Goal: Task Accomplishment & Management: Use online tool/utility

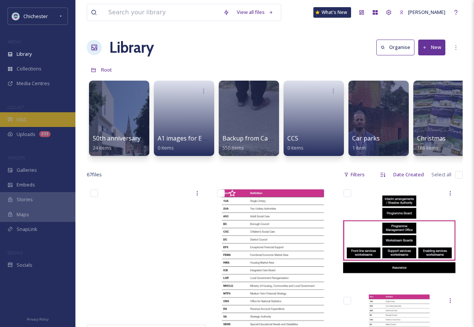
click at [44, 119] on div "UGC" at bounding box center [37, 119] width 75 height 15
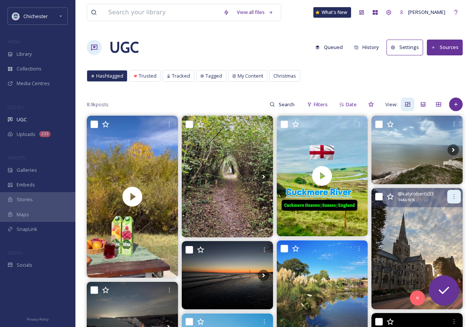
click at [448, 200] on div at bounding box center [454, 197] width 14 height 14
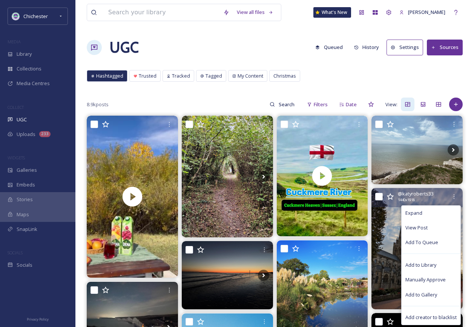
drag, startPoint x: 430, startPoint y: 243, endPoint x: 355, endPoint y: 269, distance: 79.1
click at [430, 245] on span "Add To Queue" at bounding box center [421, 242] width 33 height 7
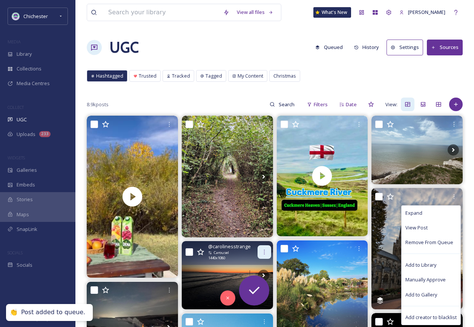
click at [267, 253] on div at bounding box center [264, 252] width 14 height 14
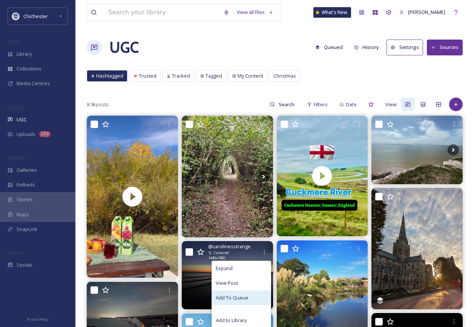
click at [243, 297] on span "Add To Queue" at bounding box center [232, 297] width 33 height 7
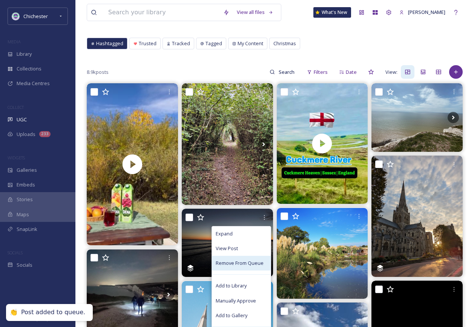
scroll to position [75, 0]
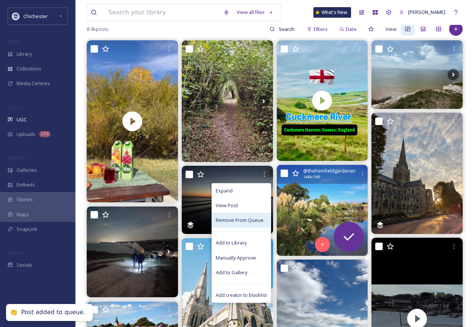
click at [305, 203] on img at bounding box center [322, 210] width 91 height 91
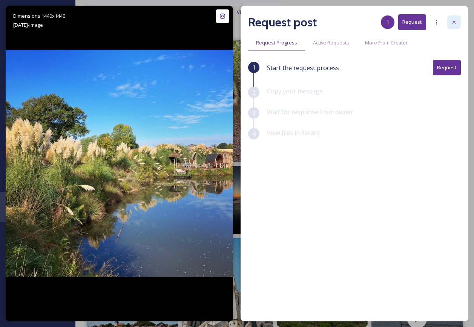
click at [454, 24] on icon at bounding box center [454, 22] width 6 height 6
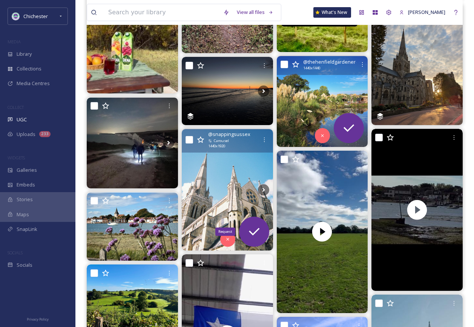
scroll to position [188, 0]
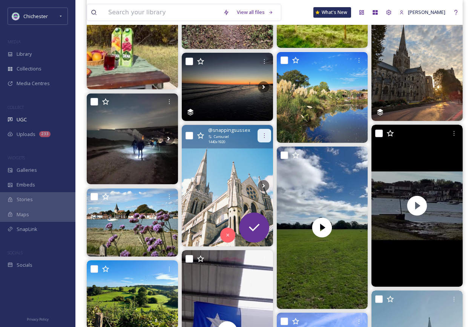
click at [268, 133] on div at bounding box center [264, 136] width 14 height 14
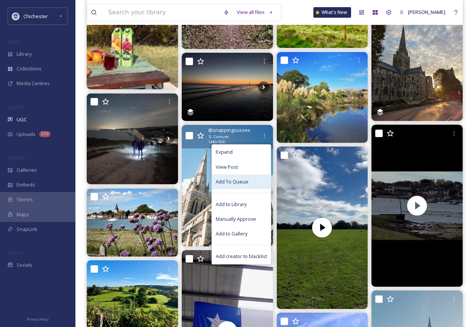
click at [238, 185] on span "Add To Queue" at bounding box center [232, 181] width 33 height 7
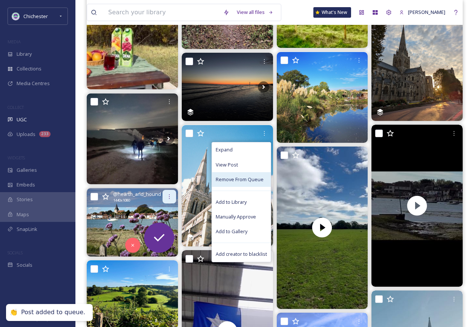
click at [170, 198] on icon at bounding box center [169, 197] width 6 height 6
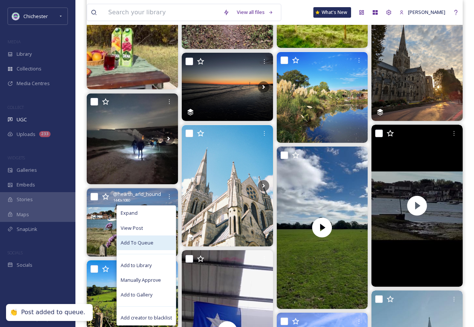
click at [153, 244] on div "Add To Queue" at bounding box center [146, 242] width 59 height 15
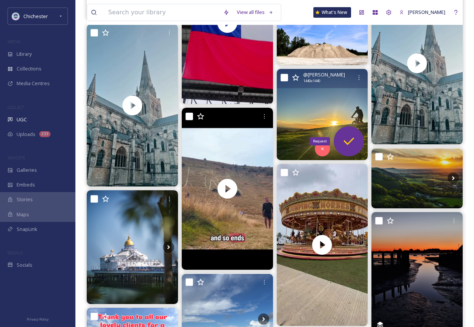
scroll to position [474, 0]
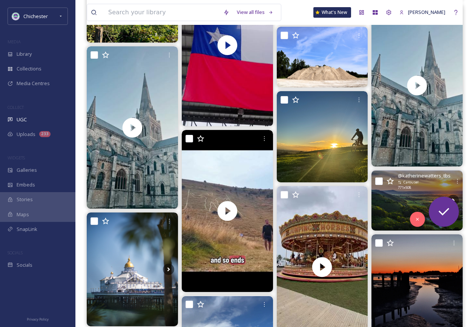
click at [391, 193] on div "@ katherinewatters_tbs Carousel 771 x 508" at bounding box center [416, 182] width 91 height 24
click at [402, 196] on img at bounding box center [416, 201] width 91 height 60
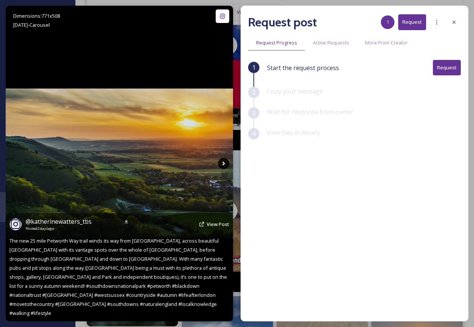
click at [222, 164] on icon at bounding box center [223, 163] width 11 height 11
click at [223, 164] on icon at bounding box center [223, 163] width 11 height 11
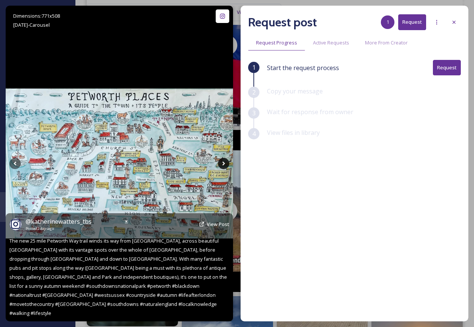
click at [222, 161] on icon at bounding box center [223, 163] width 11 height 11
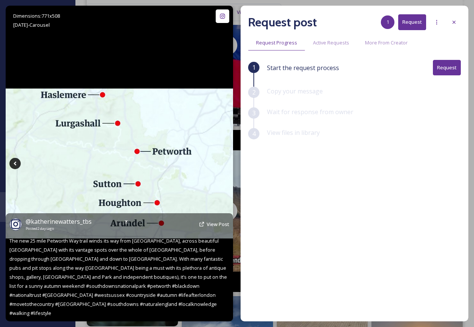
click at [15, 162] on icon at bounding box center [14, 163] width 11 height 11
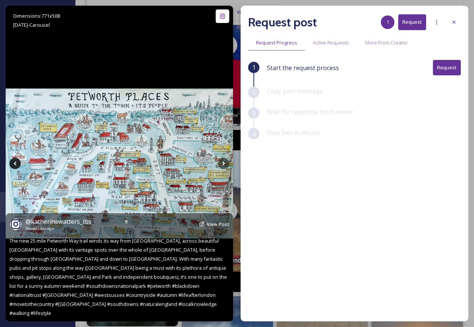
click at [15, 162] on icon at bounding box center [14, 163] width 11 height 11
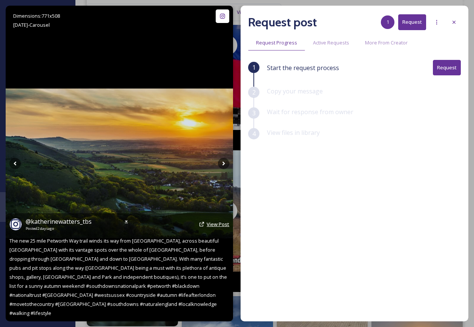
click at [217, 228] on span "View Post" at bounding box center [217, 224] width 23 height 7
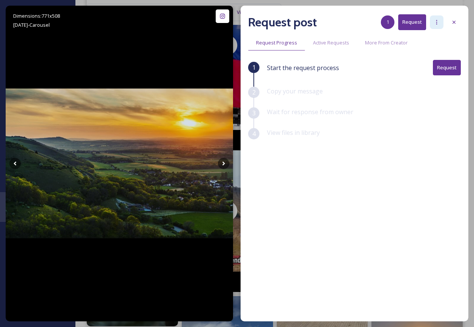
click at [437, 23] on icon at bounding box center [436, 22] width 6 height 6
click at [454, 18] on div at bounding box center [454, 22] width 14 height 14
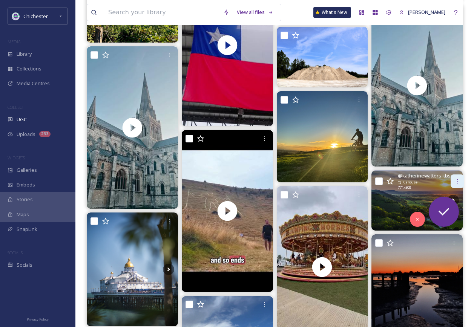
click at [454, 182] on icon at bounding box center [457, 181] width 6 height 6
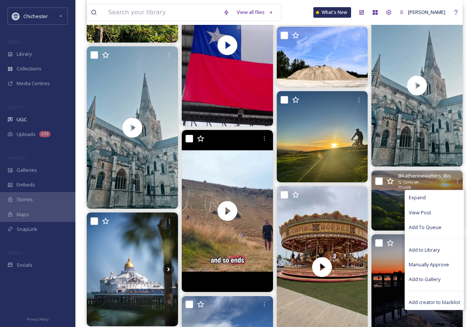
drag, startPoint x: 422, startPoint y: 228, endPoint x: 391, endPoint y: 242, distance: 34.6
click at [422, 228] on span "Add To Queue" at bounding box center [424, 227] width 33 height 7
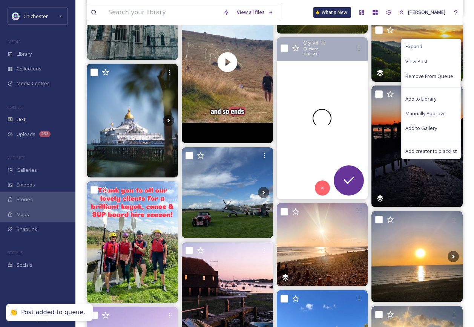
scroll to position [625, 0]
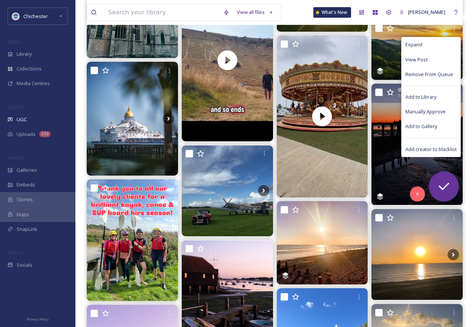
click at [392, 162] on img at bounding box center [416, 144] width 91 height 121
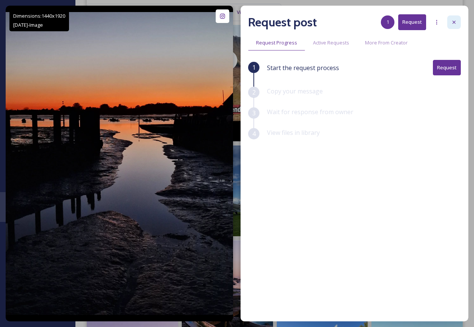
click at [453, 22] on icon at bounding box center [454, 22] width 6 height 6
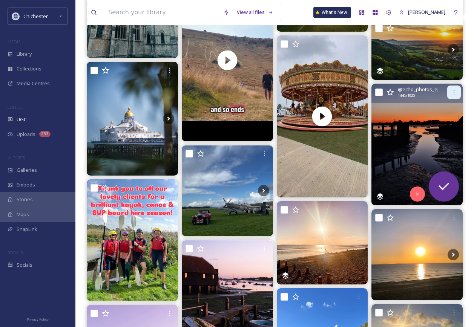
click at [452, 89] on icon at bounding box center [454, 92] width 6 height 6
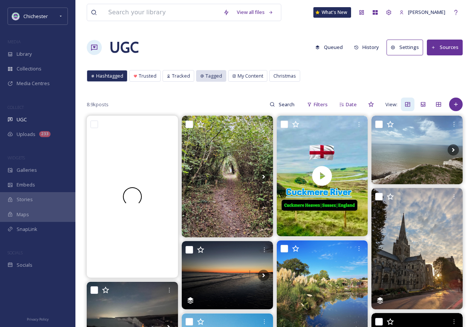
click at [214, 72] on div "Tagged" at bounding box center [210, 75] width 29 height 11
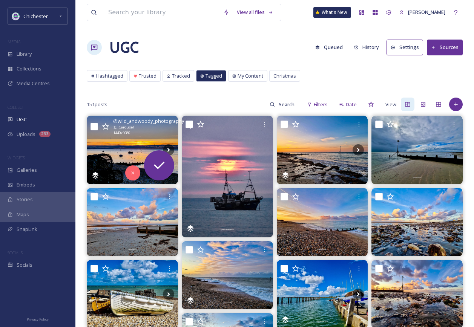
click at [148, 144] on img at bounding box center [132, 150] width 91 height 68
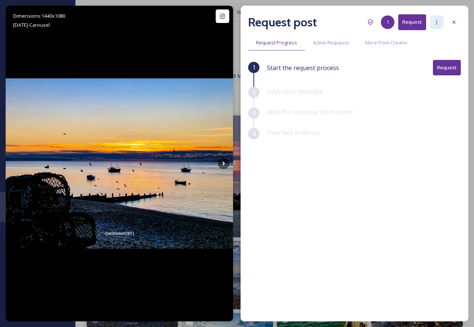
click at [442, 18] on div at bounding box center [437, 22] width 14 height 14
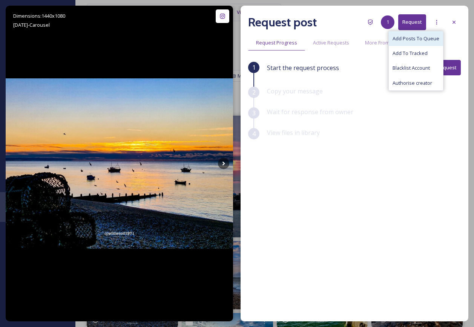
click at [422, 41] on span "Add Posts To Queue" at bounding box center [415, 38] width 47 height 7
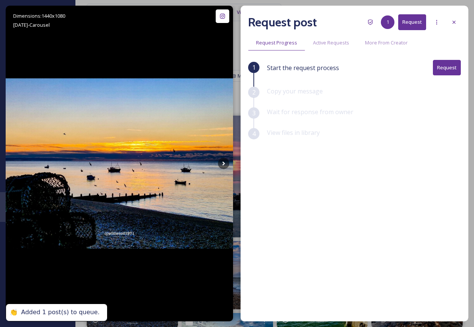
drag, startPoint x: 451, startPoint y: 20, endPoint x: 446, endPoint y: 23, distance: 6.6
click at [452, 20] on icon at bounding box center [454, 22] width 6 height 6
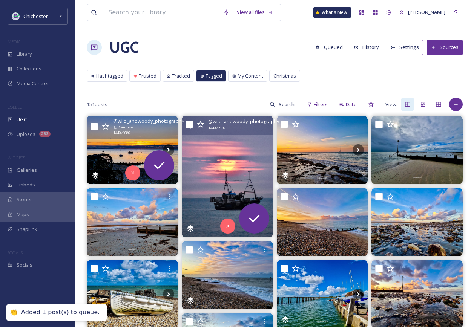
click at [206, 170] on img at bounding box center [227, 176] width 91 height 121
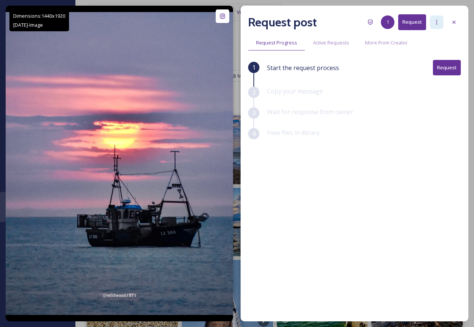
click at [442, 23] on div at bounding box center [437, 22] width 14 height 14
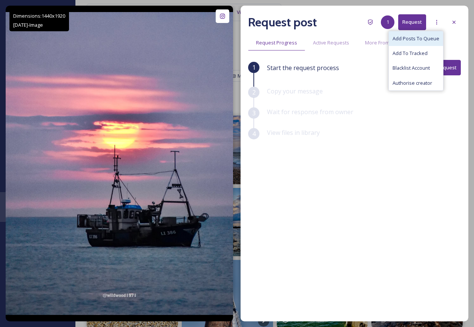
click at [434, 40] on span "Add Posts To Queue" at bounding box center [415, 38] width 47 height 7
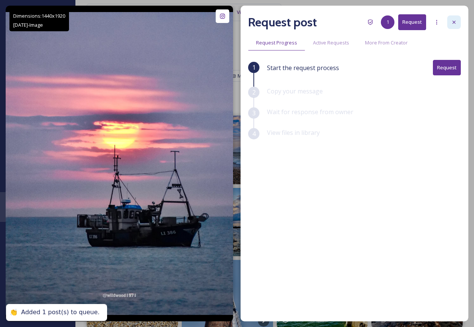
click at [453, 22] on icon at bounding box center [454, 22] width 6 height 6
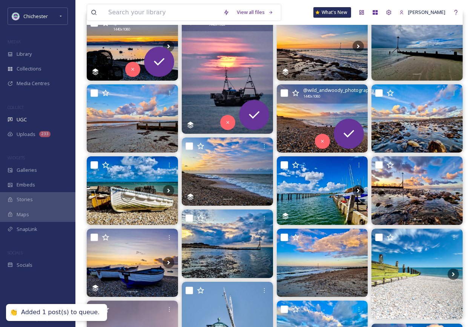
scroll to position [113, 0]
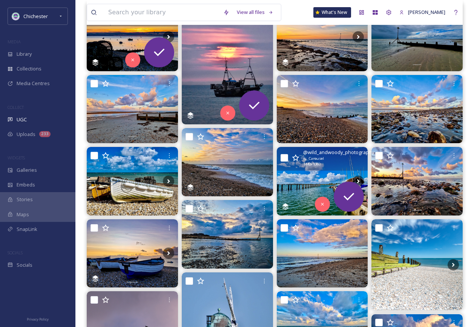
click at [297, 183] on img at bounding box center [322, 181] width 91 height 68
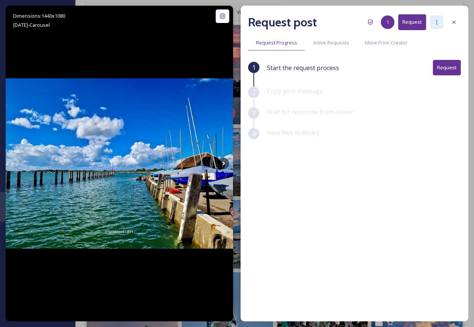
click at [439, 18] on div at bounding box center [437, 22] width 14 height 14
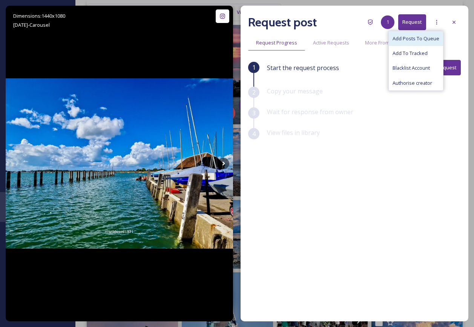
click at [434, 38] on span "Add Posts To Queue" at bounding box center [415, 38] width 47 height 7
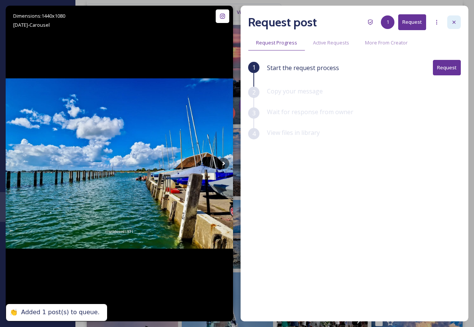
click at [452, 26] on div at bounding box center [454, 22] width 14 height 14
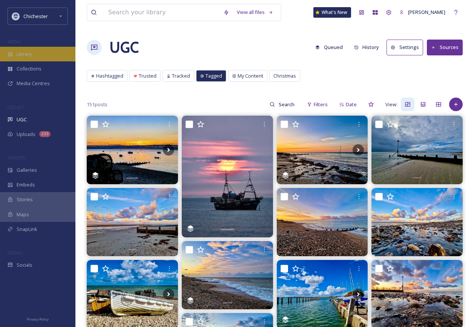
click at [55, 51] on div "Library" at bounding box center [37, 54] width 75 height 15
